Goal: Task Accomplishment & Management: Manage account settings

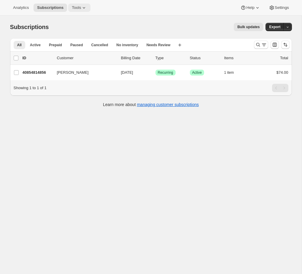
click at [82, 10] on button "Tools" at bounding box center [79, 8] width 22 height 8
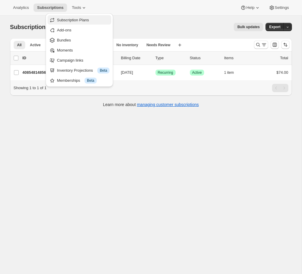
click at [70, 23] on span "Subscription Plans" at bounding box center [83, 20] width 53 height 6
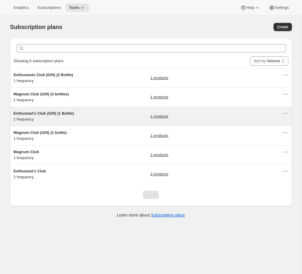
click at [93, 114] on div "Enthusiast's Club (Gift) (1 Bottle) 1 frequency 1 products" at bounding box center [148, 117] width 269 height 12
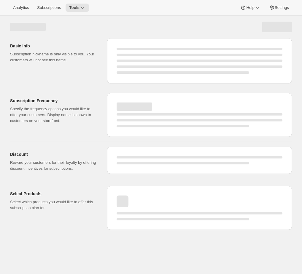
select select "WEEK"
select select "MONTH"
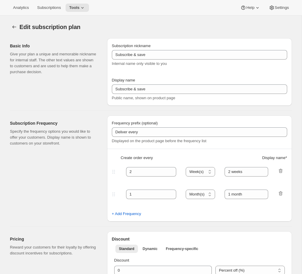
type input "Enthusiast's Club (Gift) (1 Bottle)"
type input "Enthusiast's Club Gift (Standard)"
checkbox input "true"
select select "MONTH"
select select "YEARDAY"
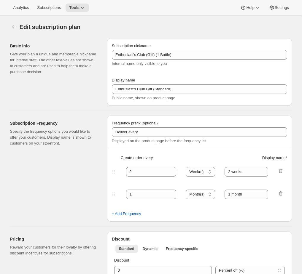
select select "10"
select select "6"
select select "4"
select select "6"
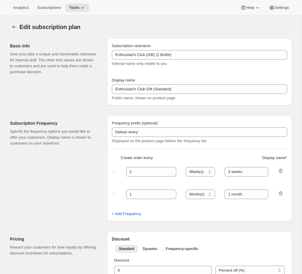
select select "7"
select select "6"
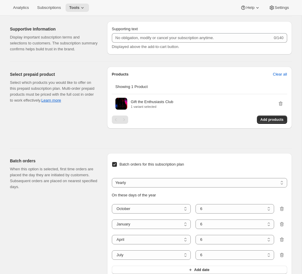
scroll to position [560, 0]
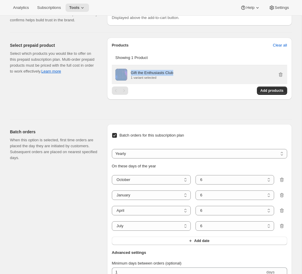
drag, startPoint x: 174, startPoint y: 89, endPoint x: 128, endPoint y: 89, distance: 46.0
click at [128, 81] on div "Gift the Enthusiasts Club 1 variant selected" at bounding box center [199, 75] width 168 height 12
copy div "Gift the Enthusiasts Club"
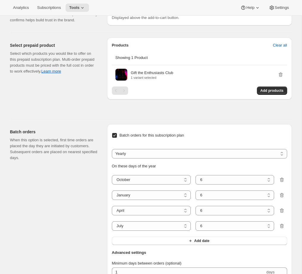
click at [62, 106] on div "Select prepaid product Select which products you would like to offer on this pr…" at bounding box center [56, 76] width 92 height 77
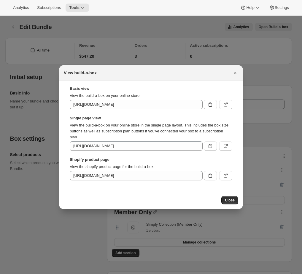
click at [15, 61] on div at bounding box center [151, 137] width 302 height 274
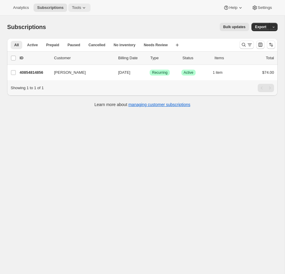
click at [82, 4] on button "Tools" at bounding box center [79, 8] width 22 height 8
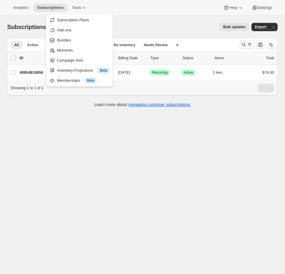
click at [133, 23] on div "Bulk updates" at bounding box center [151, 27] width 196 height 8
